Goal: Information Seeking & Learning: Learn about a topic

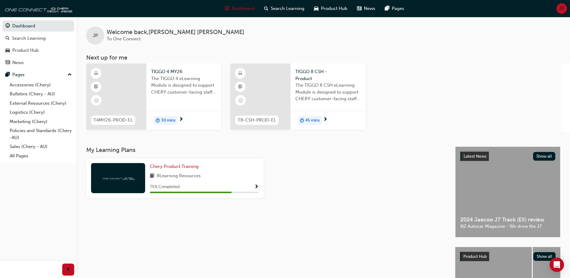
click at [256, 187] on span "Show Progress" at bounding box center [256, 186] width 5 height 5
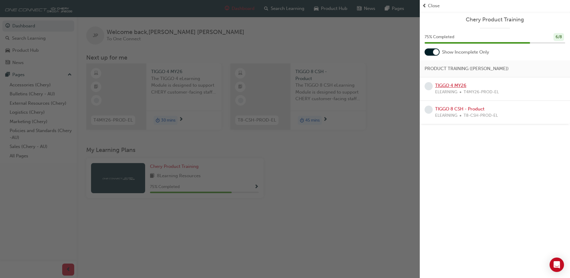
click at [453, 87] on link "TIGGO 4 MY26" at bounding box center [450, 85] width 31 height 5
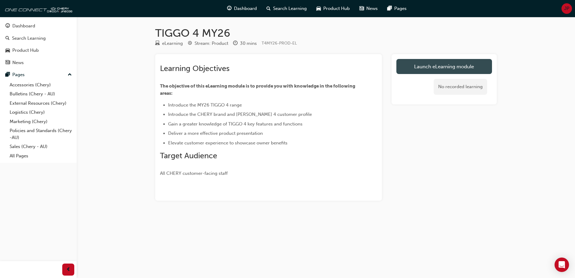
click at [417, 66] on link "Launch eLearning module" at bounding box center [444, 66] width 96 height 15
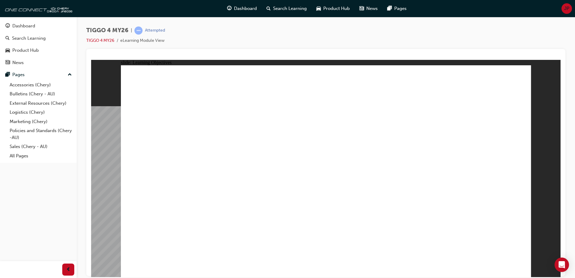
drag, startPoint x: 276, startPoint y: 225, endPoint x: 304, endPoint y: 221, distance: 28.1
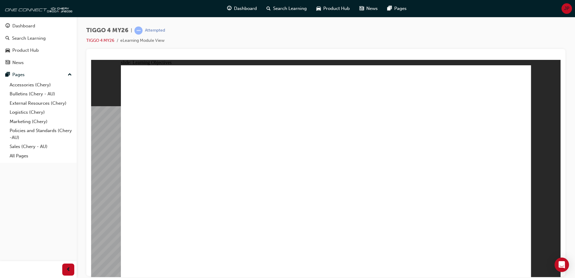
drag, startPoint x: 497, startPoint y: 209, endPoint x: 507, endPoint y: 222, distance: 16.8
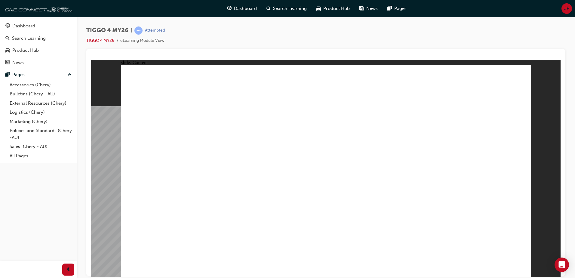
drag, startPoint x: 170, startPoint y: 221, endPoint x: 173, endPoint y: 225, distance: 5.5
drag, startPoint x: 406, startPoint y: 173, endPoint x: 463, endPoint y: 158, distance: 59.1
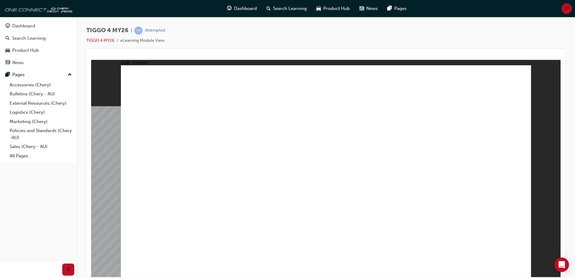
drag, startPoint x: 377, startPoint y: 203, endPoint x: 383, endPoint y: 204, distance: 5.7
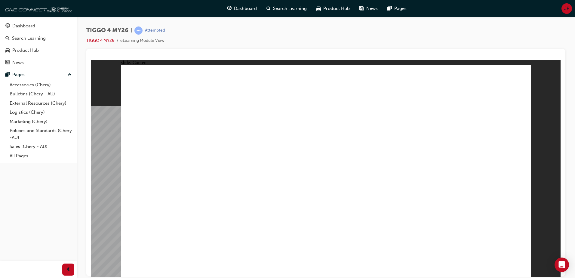
drag, startPoint x: 393, startPoint y: 224, endPoint x: 425, endPoint y: 227, distance: 31.7
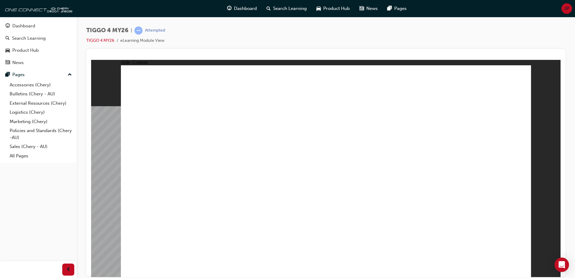
drag, startPoint x: 278, startPoint y: 155, endPoint x: 282, endPoint y: 152, distance: 5.0
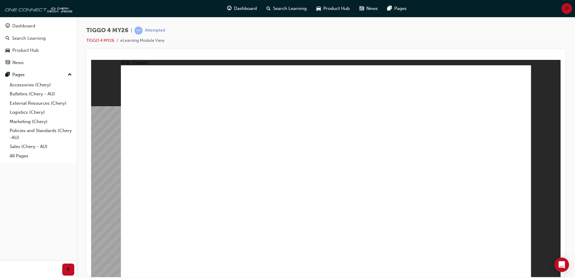
drag, startPoint x: 374, startPoint y: 219, endPoint x: 377, endPoint y: 221, distance: 3.5
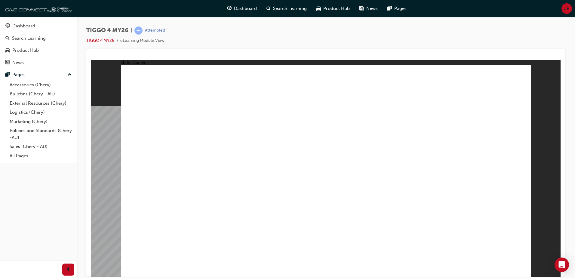
drag, startPoint x: 217, startPoint y: 223, endPoint x: 219, endPoint y: 199, distance: 23.8
